Goal: Transaction & Acquisition: Obtain resource

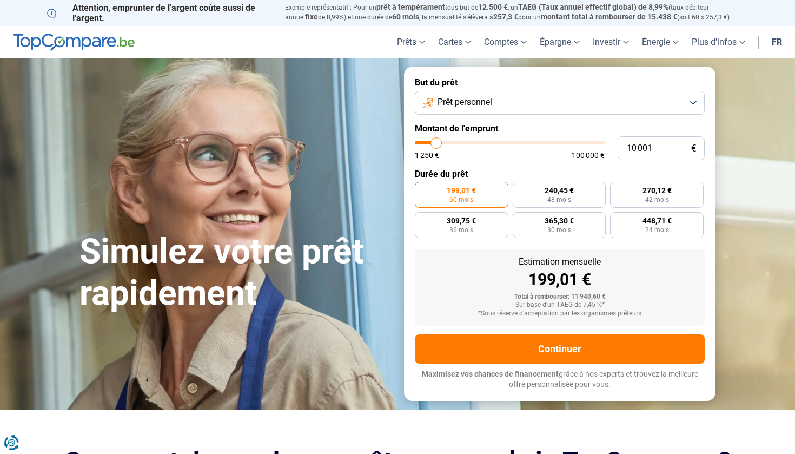
click at [508, 95] on button "Prêt personnel" at bounding box center [560, 103] width 290 height 24
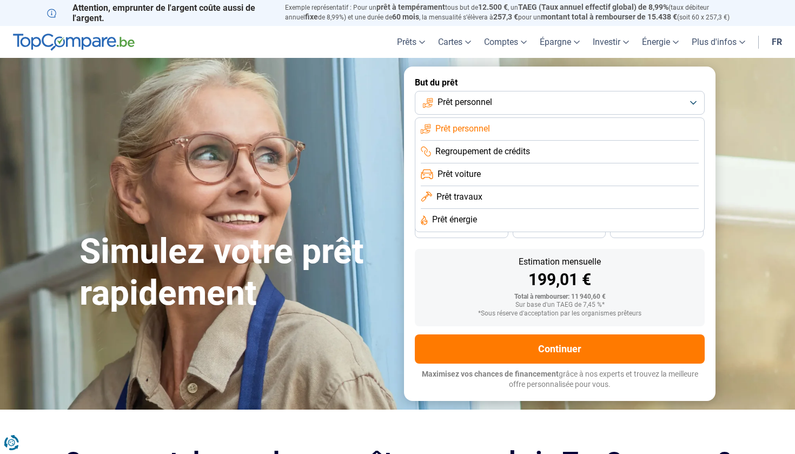
click at [503, 127] on li "Prêt personnel" at bounding box center [560, 129] width 278 height 23
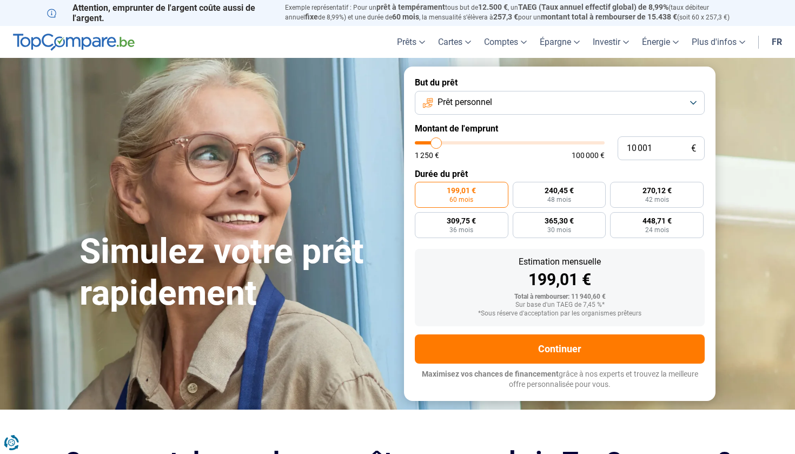
click at [435, 144] on input "range" at bounding box center [510, 142] width 190 height 3
type input "10000"
radio input "true"
drag, startPoint x: 658, startPoint y: 148, endPoint x: 625, endPoint y: 145, distance: 32.6
click at [625, 145] on input "10 001" at bounding box center [661, 148] width 87 height 24
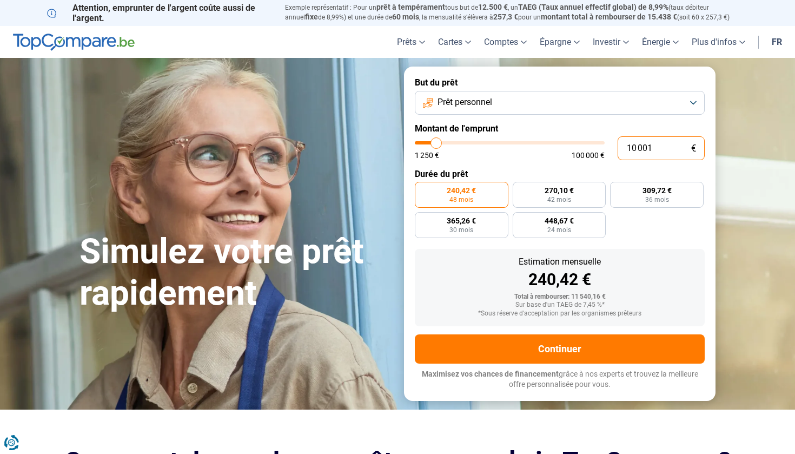
type input "3"
type input "1250"
type input "30"
type input "1250"
type input "300"
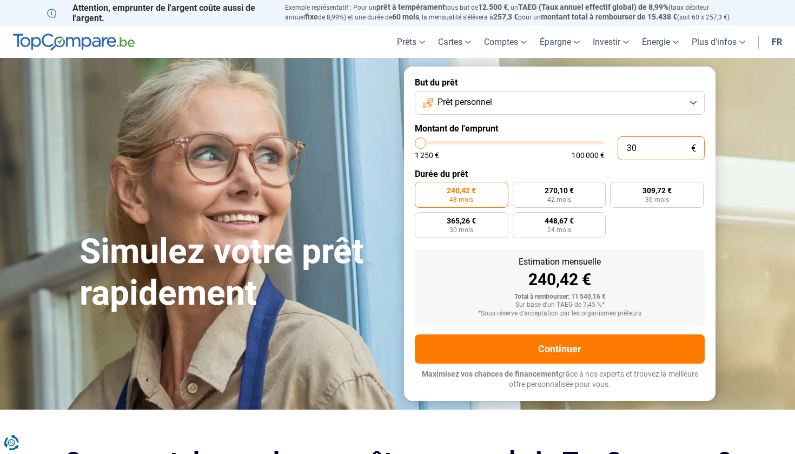
type input "1250"
type input "3 000"
type input "3000"
type input "30 000"
type input "30000"
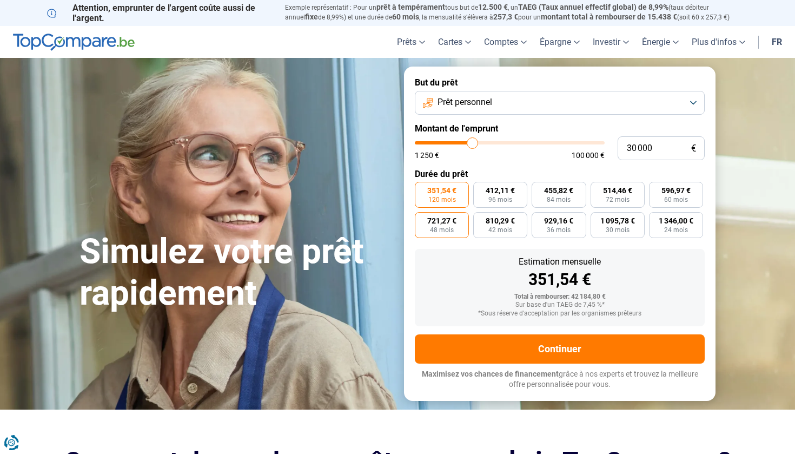
click at [458, 226] on label "721,27 € 48 mois" at bounding box center [442, 225] width 54 height 26
click at [422, 219] on input "721,27 € 48 mois" at bounding box center [418, 215] width 7 height 7
radio input "true"
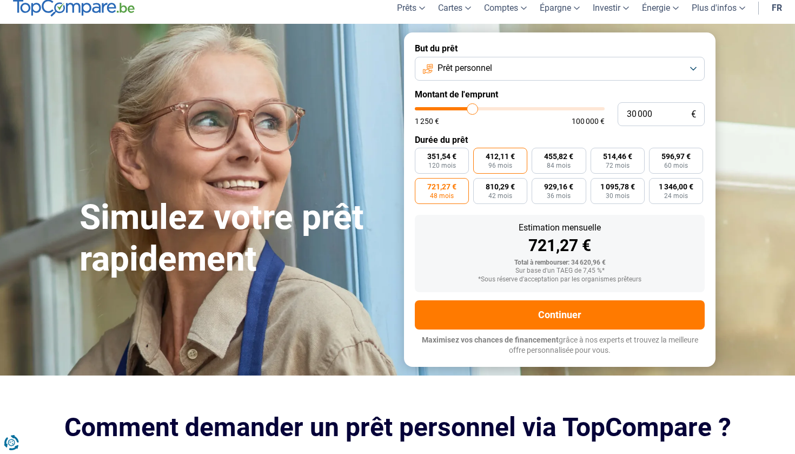
scroll to position [35, 0]
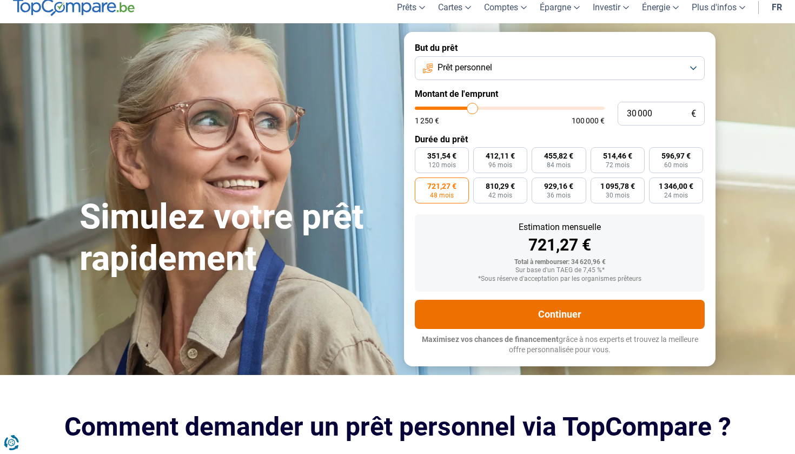
click at [498, 301] on button "Continuer" at bounding box center [560, 314] width 290 height 29
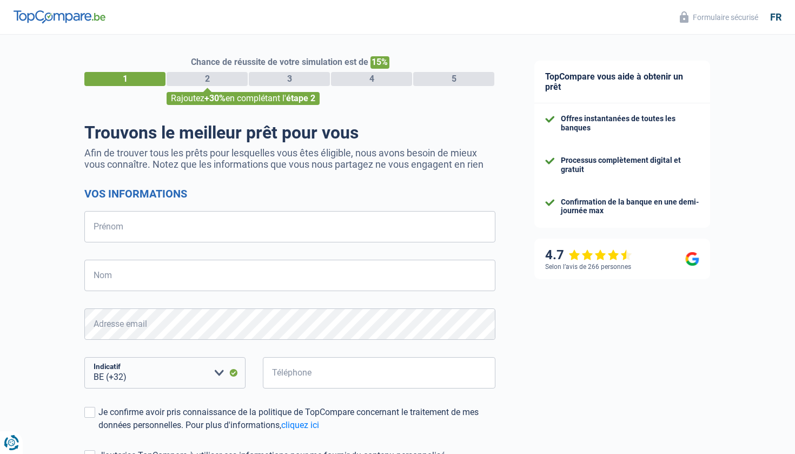
select select "32"
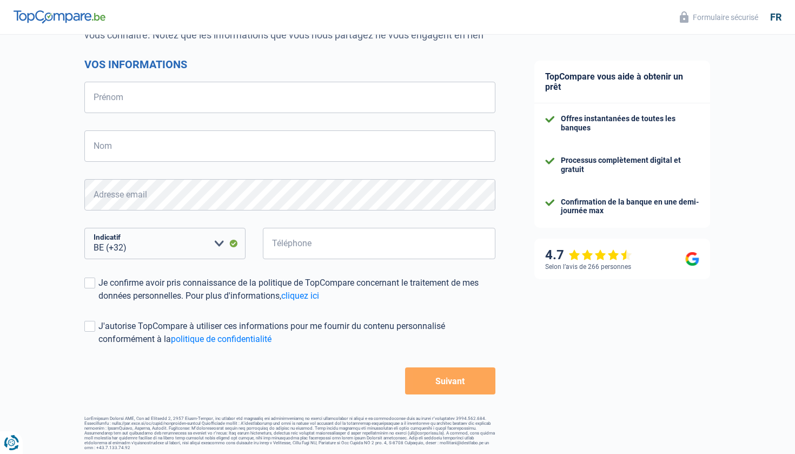
scroll to position [129, 0]
